Goal: Task Accomplishment & Management: Use online tool/utility

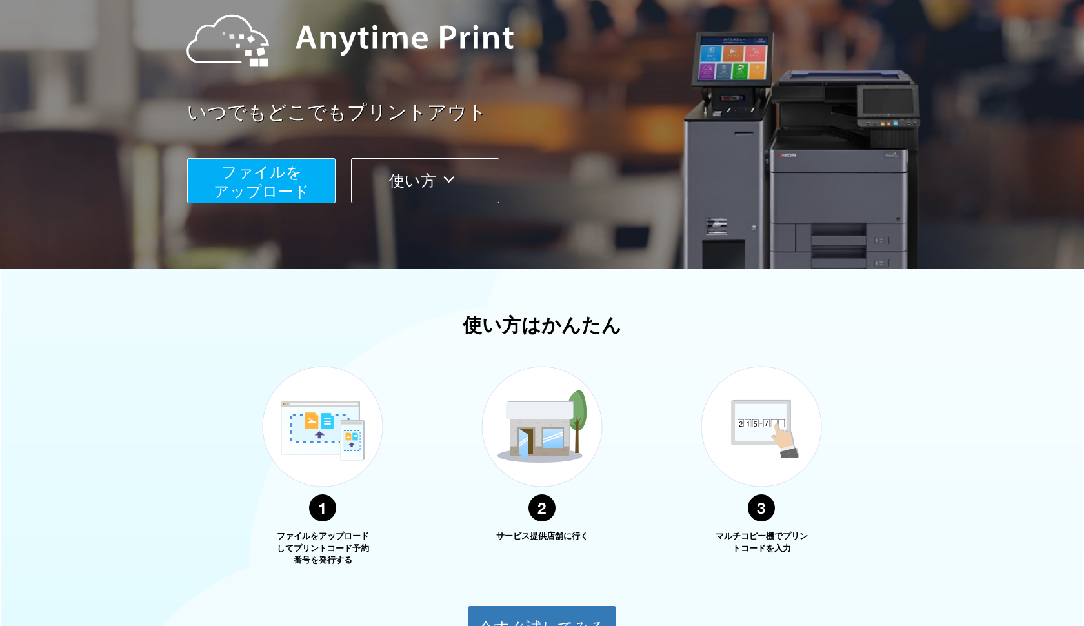
scroll to position [145, 0]
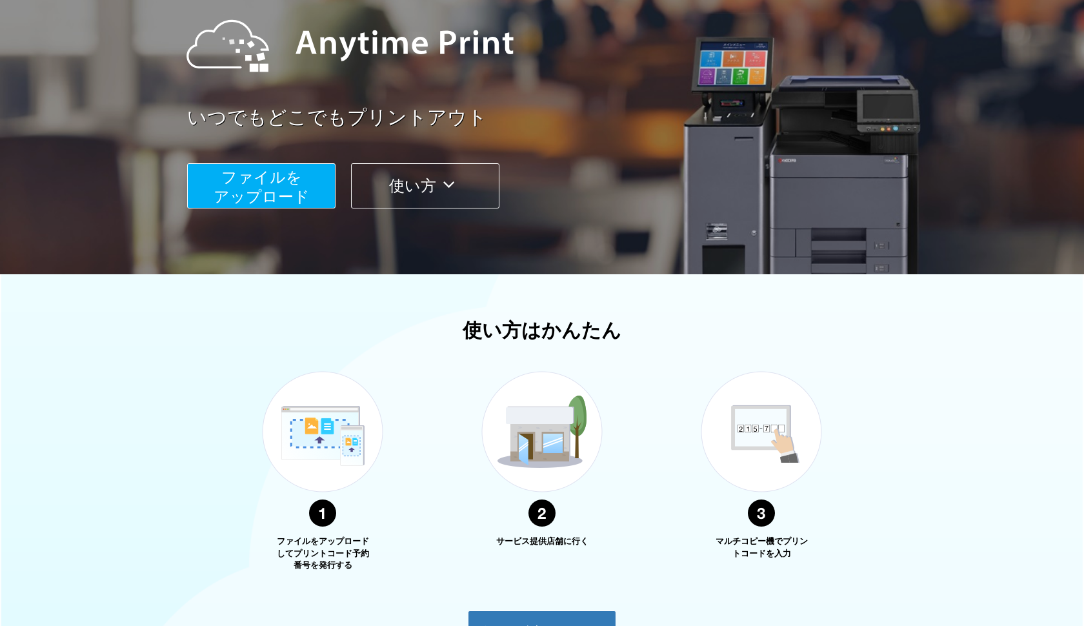
click at [263, 192] on span "ファイルを ​​アップロード" at bounding box center [262, 186] width 96 height 37
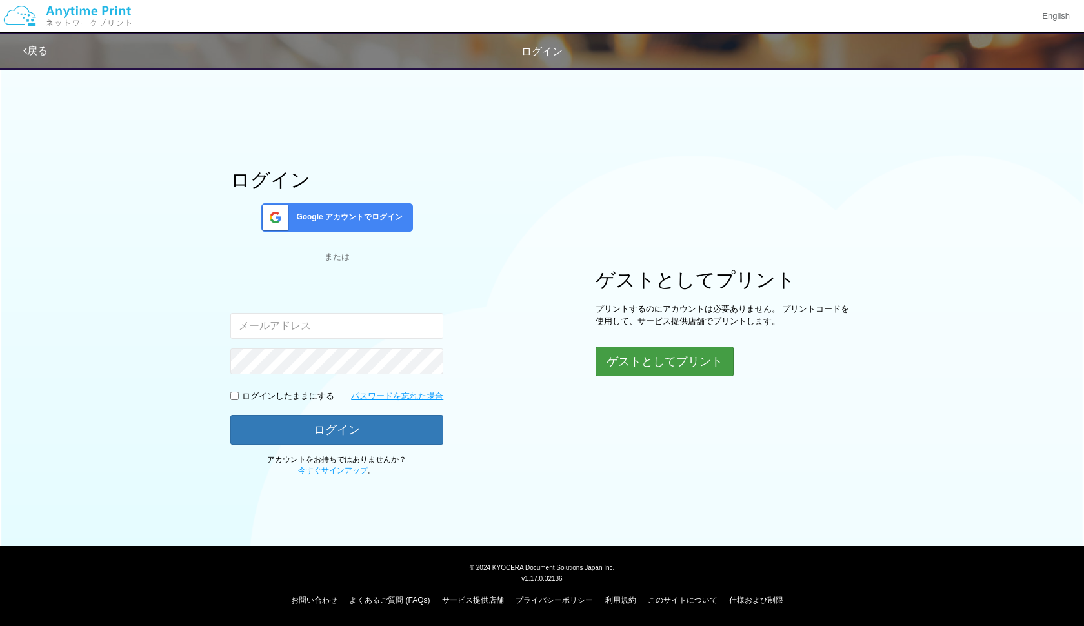
click at [638, 357] on button "ゲストとしてプリント" at bounding box center [665, 362] width 138 height 30
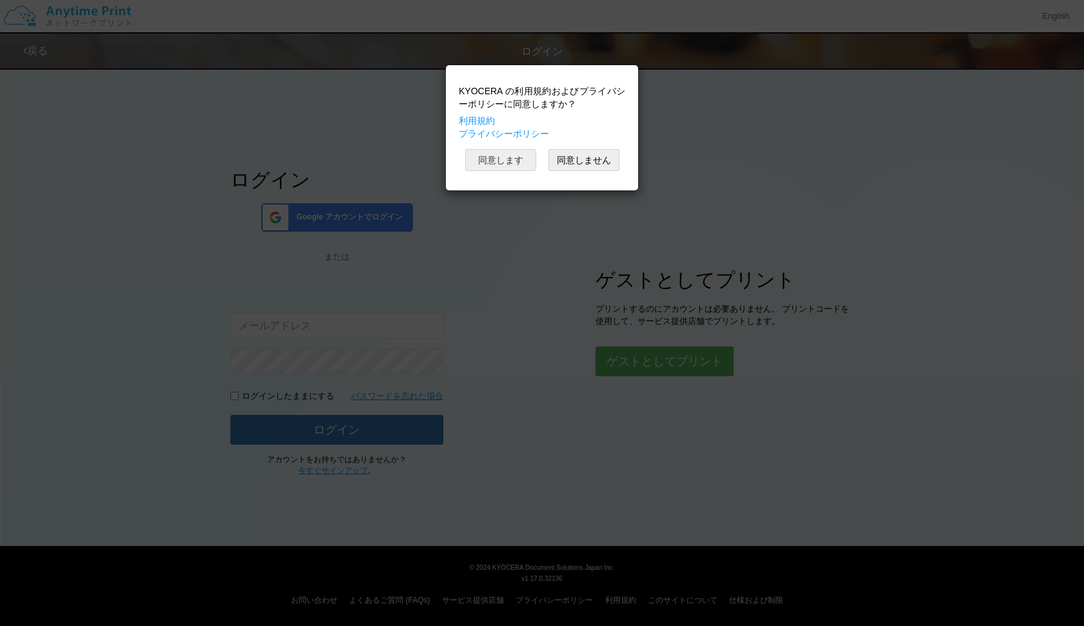
click at [509, 165] on button "同意します" at bounding box center [500, 160] width 71 height 22
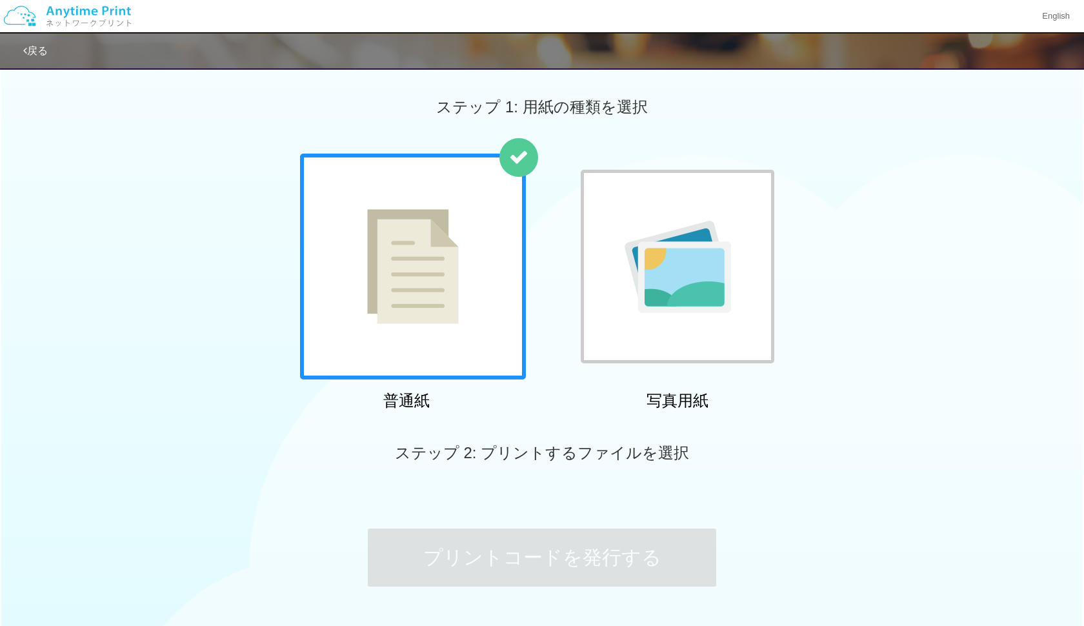
click at [469, 249] on div at bounding box center [413, 267] width 226 height 226
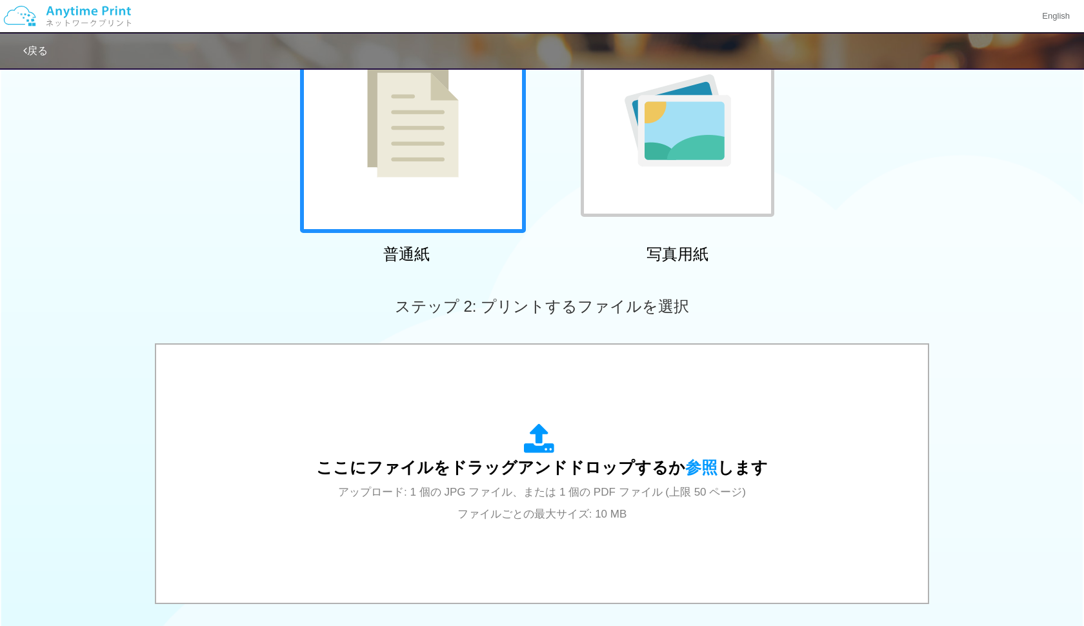
scroll to position [343, 0]
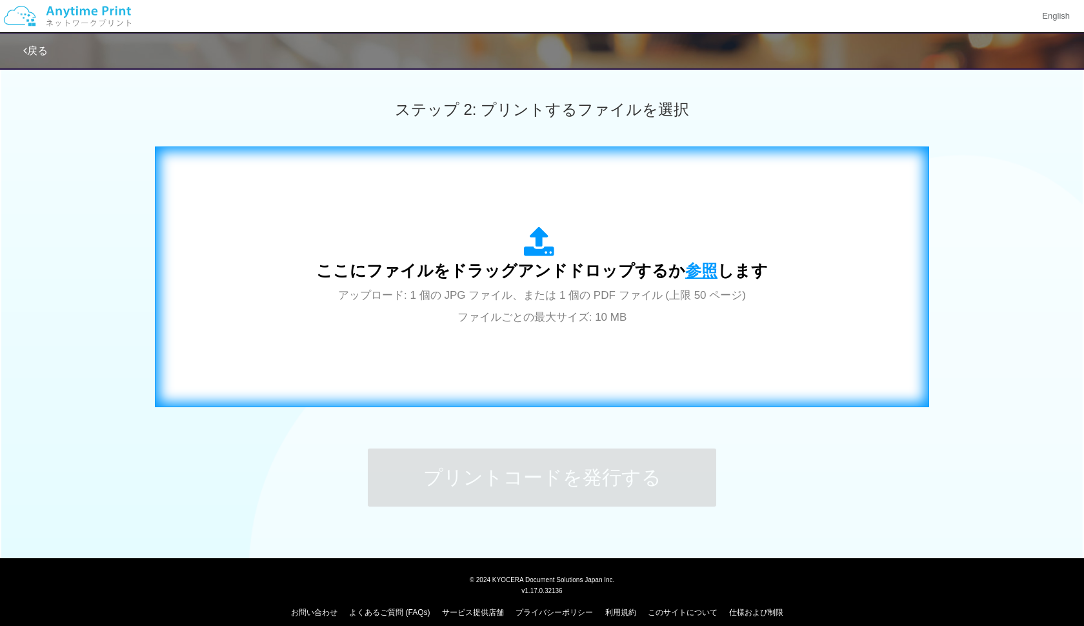
click at [704, 272] on span "参照" at bounding box center [701, 270] width 32 height 18
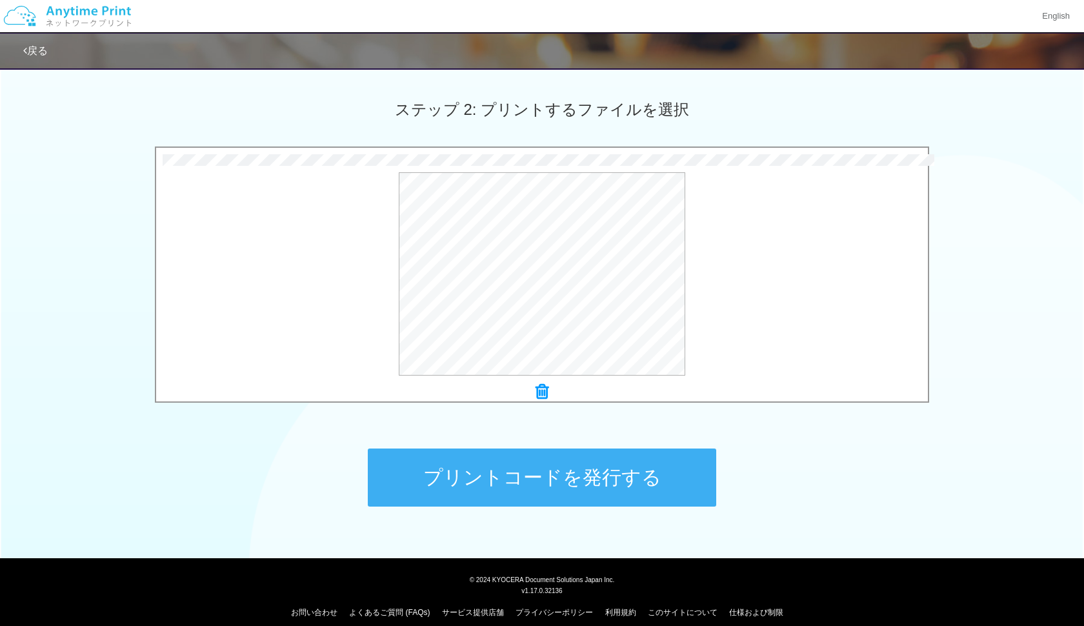
click at [629, 473] on button "プリントコードを発行する" at bounding box center [542, 478] width 349 height 58
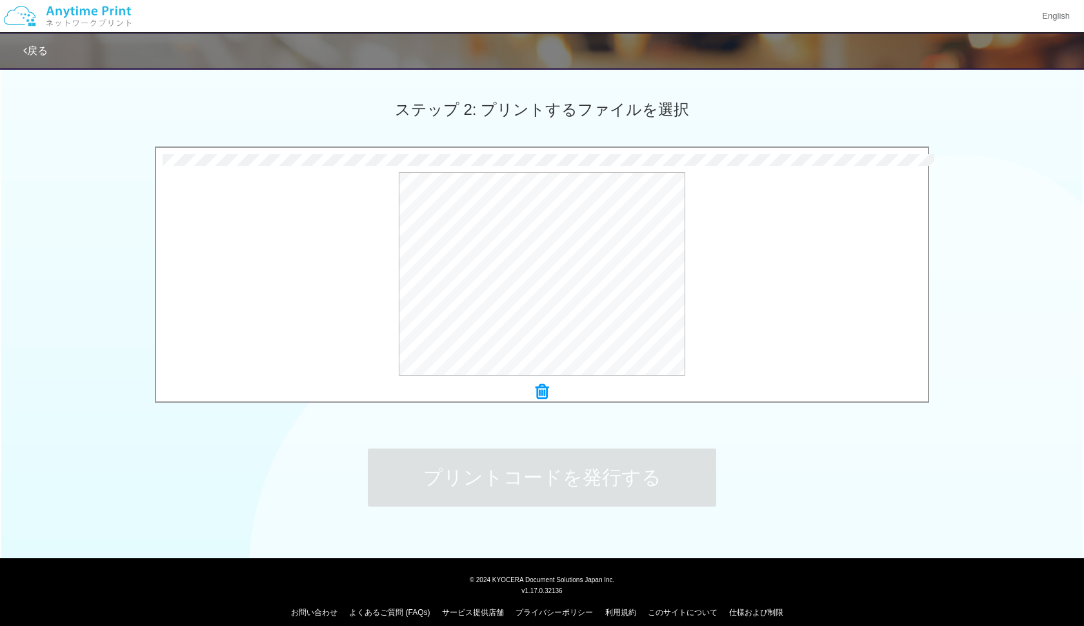
scroll to position [0, 0]
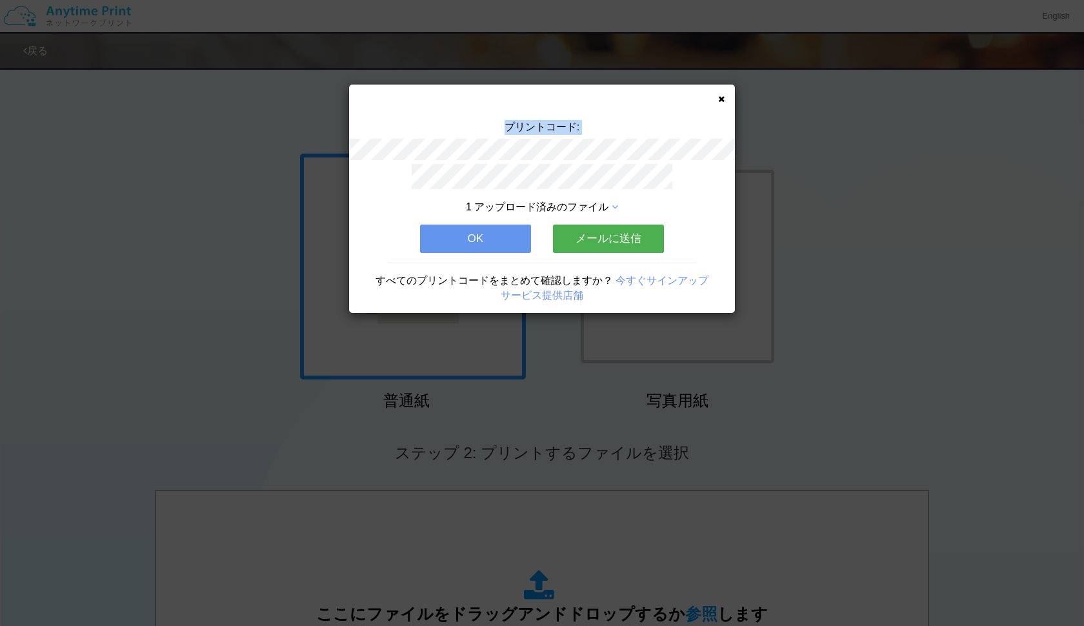
drag, startPoint x: 509, startPoint y: 127, endPoint x: 611, endPoint y: 161, distance: 107.6
click at [611, 161] on div "プリントコード:" at bounding box center [542, 142] width 386 height 44
copy div "プリントコード:"
click at [692, 169] on div "1 アップロード済みのファイル OK メールに送信 すべてのプリントコードをまとめて確認しますか？ 今すぐサインアップ サービス提供店舗" at bounding box center [542, 239] width 386 height 150
click at [451, 230] on button "OK" at bounding box center [475, 239] width 111 height 28
